Goal: Task Accomplishment & Management: Manage account settings

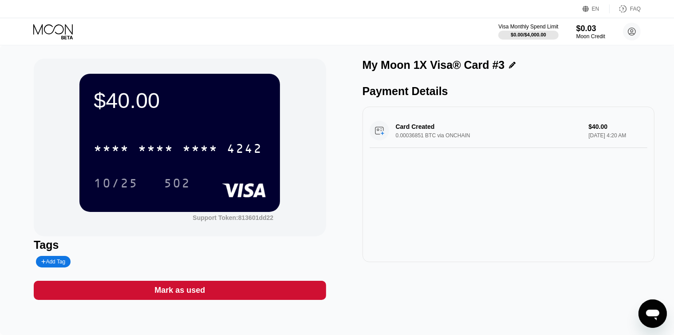
click at [51, 32] on icon at bounding box center [53, 29] width 40 height 10
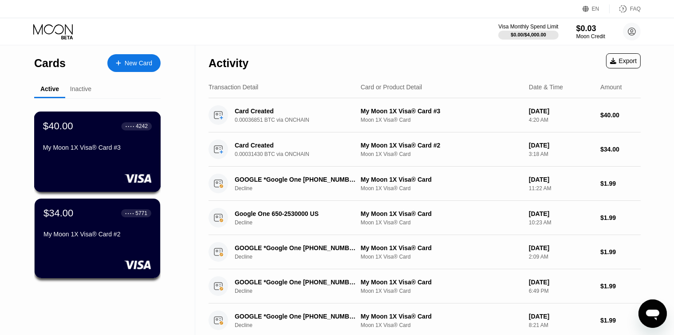
click at [88, 154] on div "My Moon 1X Visa® Card #3" at bounding box center [97, 149] width 109 height 11
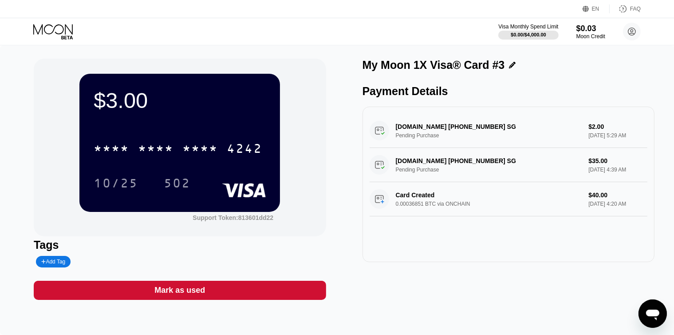
click at [56, 24] on icon at bounding box center [53, 32] width 41 height 16
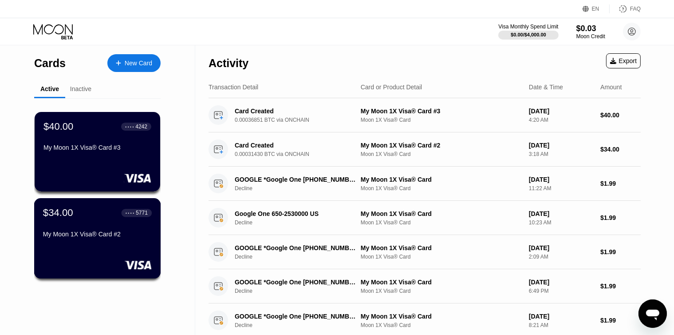
click at [100, 241] on div "My Moon 1X Visa® Card #2" at bounding box center [97, 235] width 109 height 11
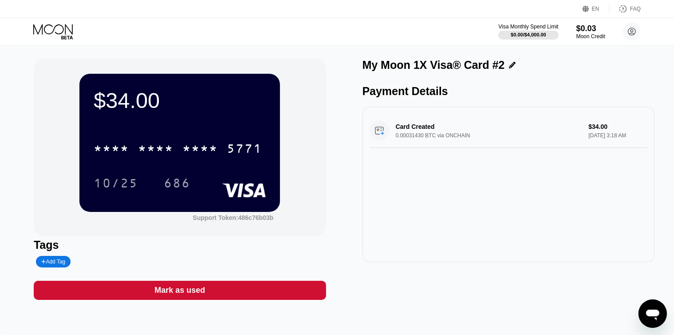
click at [51, 24] on icon at bounding box center [53, 32] width 41 height 16
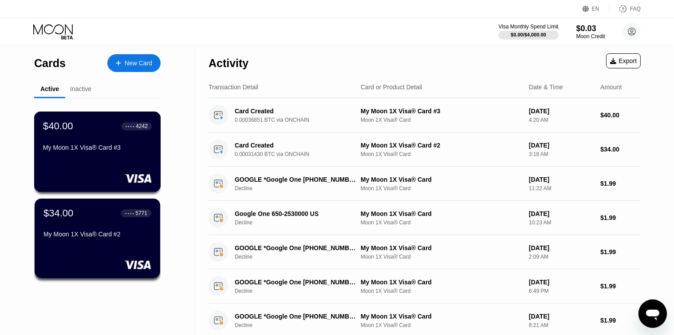
drag, startPoint x: 98, startPoint y: 142, endPoint x: 100, endPoint y: 147, distance: 5.8
click at [98, 142] on div "$40.00 ● ● ● ● 4242 My Moon 1X Visa® Card #3" at bounding box center [97, 137] width 109 height 34
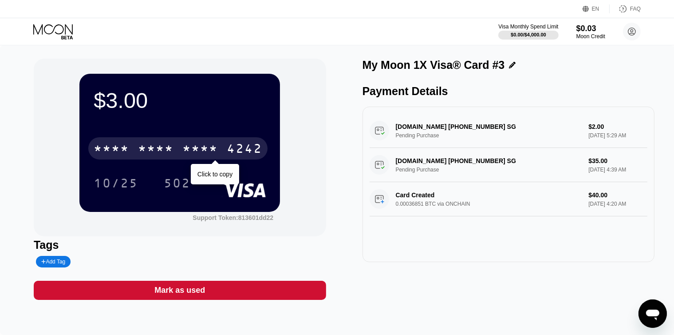
click at [187, 150] on div "* * * *" at bounding box center [200, 149] width 36 height 14
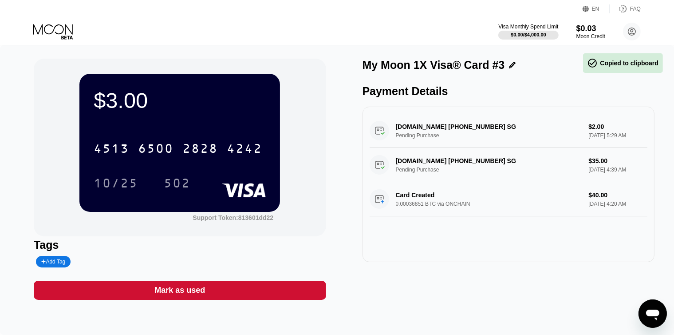
click at [185, 123] on div "$3.00 4513 6500 2828 4242 10/25 502" at bounding box center [179, 143] width 201 height 138
click at [49, 27] on icon at bounding box center [53, 32] width 41 height 16
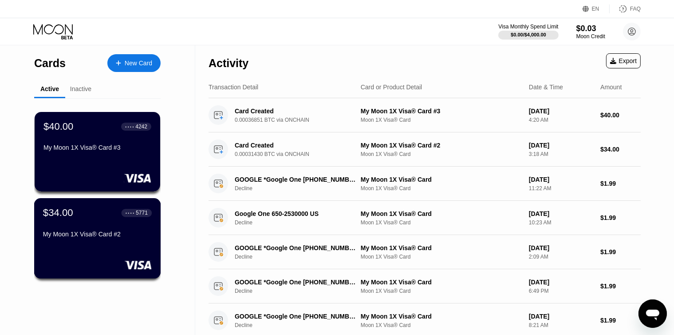
click at [101, 230] on div "$34.00 ● ● ● ● 5771 My Moon 1X Visa® Card #2" at bounding box center [97, 224] width 109 height 34
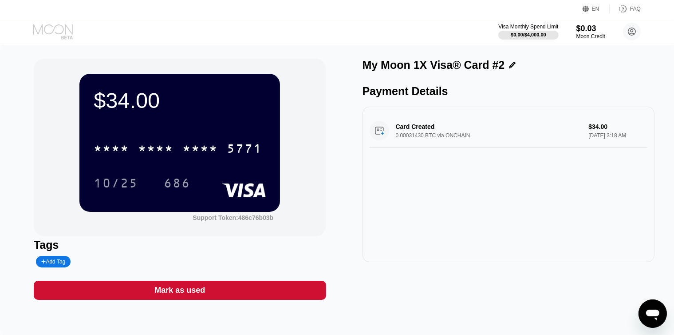
click at [46, 24] on icon at bounding box center [53, 32] width 41 height 16
